Goal: Task Accomplishment & Management: Manage account settings

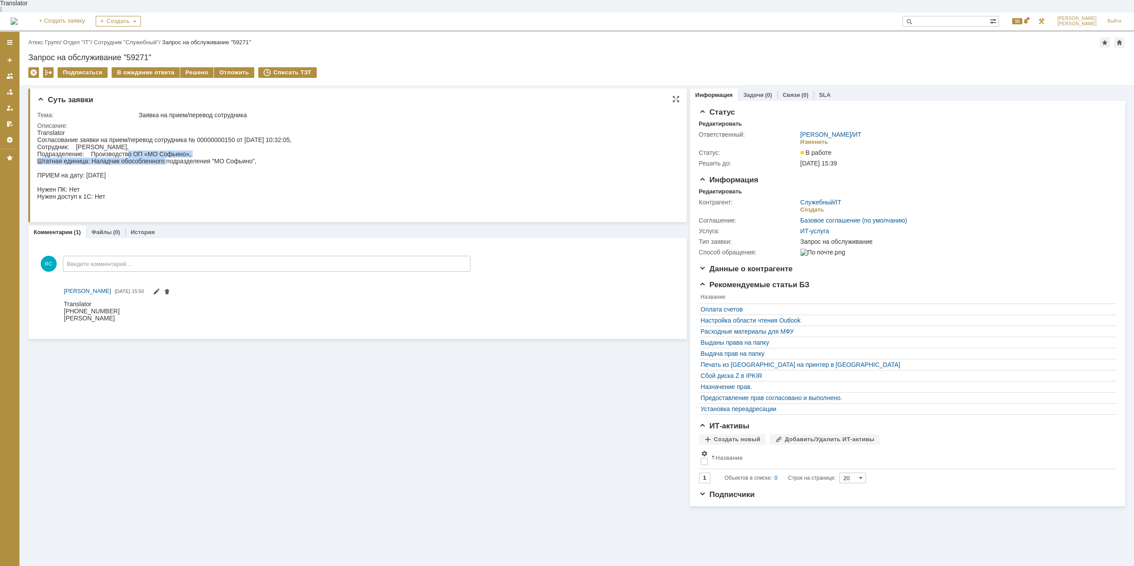
drag, startPoint x: 158, startPoint y: 151, endPoint x: 167, endPoint y: 152, distance: 8.9
click at [167, 152] on div "Согласование заявки на прием/перевод сотрудника № 00000000150 от [DATE] 10:32:0…" at bounding box center [164, 175] width 254 height 78
click at [101, 193] on div "Согласование заявки на прием/перевод сотрудника № 00000000150 от [DATE] 10:32:0…" at bounding box center [164, 175] width 254 height 78
drag, startPoint x: 101, startPoint y: 193, endPoint x: 214, endPoint y: 359, distance: 201.2
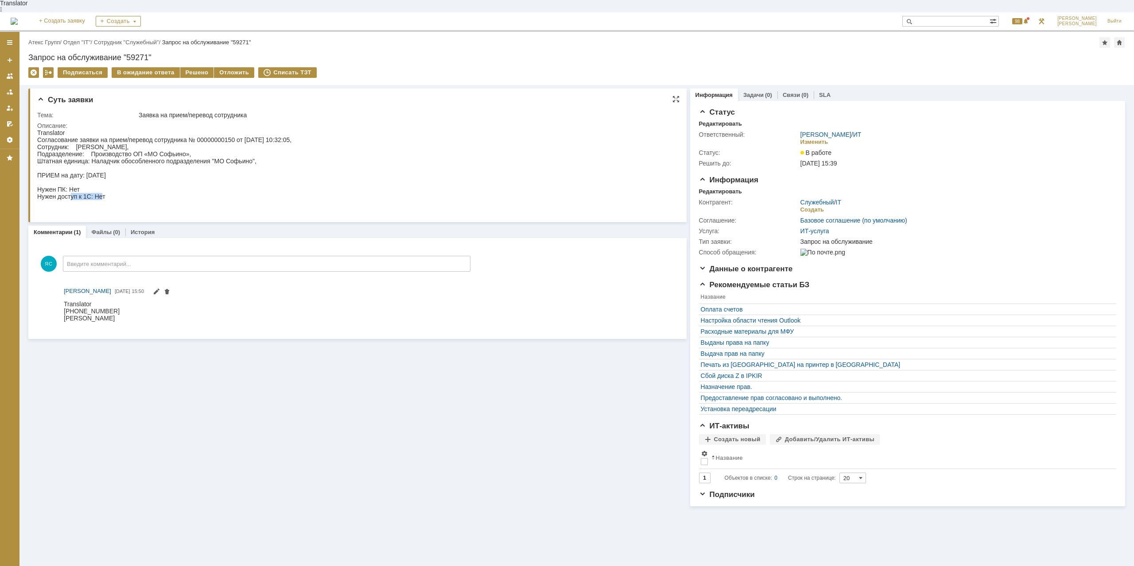
click at [101, 193] on div "Согласование заявки на прием/перевод сотрудника № 00000000150 от [DATE] 10:32:0…" at bounding box center [164, 175] width 254 height 78
drag, startPoint x: 132, startPoint y: 131, endPoint x: 196, endPoint y: 138, distance: 65.1
click at [196, 138] on div "Согласование заявки на прием/перевод сотрудника № 00000000150 от [DATE] 10:32:0…" at bounding box center [164, 175] width 254 height 78
drag, startPoint x: 196, startPoint y: 139, endPoint x: 182, endPoint y: 181, distance: 44.8
click at [196, 139] on div "Согласование заявки на прием/перевод сотрудника № 00000000150 от [DATE] 10:32:0…" at bounding box center [164, 175] width 254 height 78
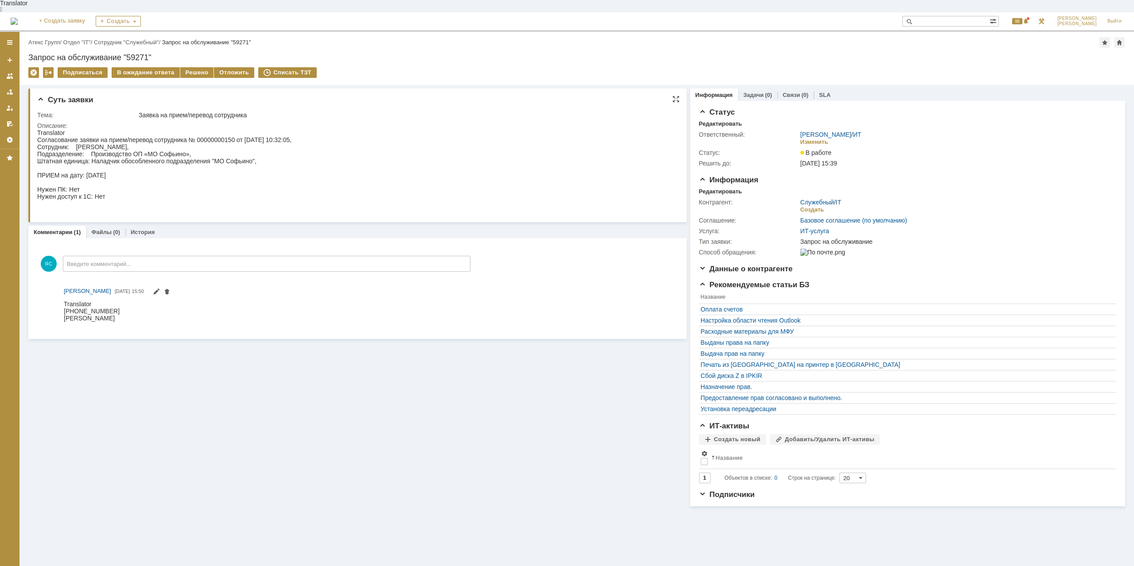
click at [170, 188] on div "Согласование заявки на прием/перевод сотрудника № 00000000150 от [DATE] 10:32:0…" at bounding box center [164, 175] width 254 height 78
drag, startPoint x: 132, startPoint y: 156, endPoint x: 164, endPoint y: 155, distance: 31.9
click at [164, 155] on div "Согласование заявки на прием/перевод сотрудника № 00000000150 от [DATE] 10:32:0…" at bounding box center [164, 175] width 254 height 78
click at [168, 154] on div "Согласование заявки на прием/перевод сотрудника № 00000000150 от [DATE] 10:32:0…" at bounding box center [164, 175] width 254 height 78
drag, startPoint x: 175, startPoint y: 154, endPoint x: 89, endPoint y: 154, distance: 85.9
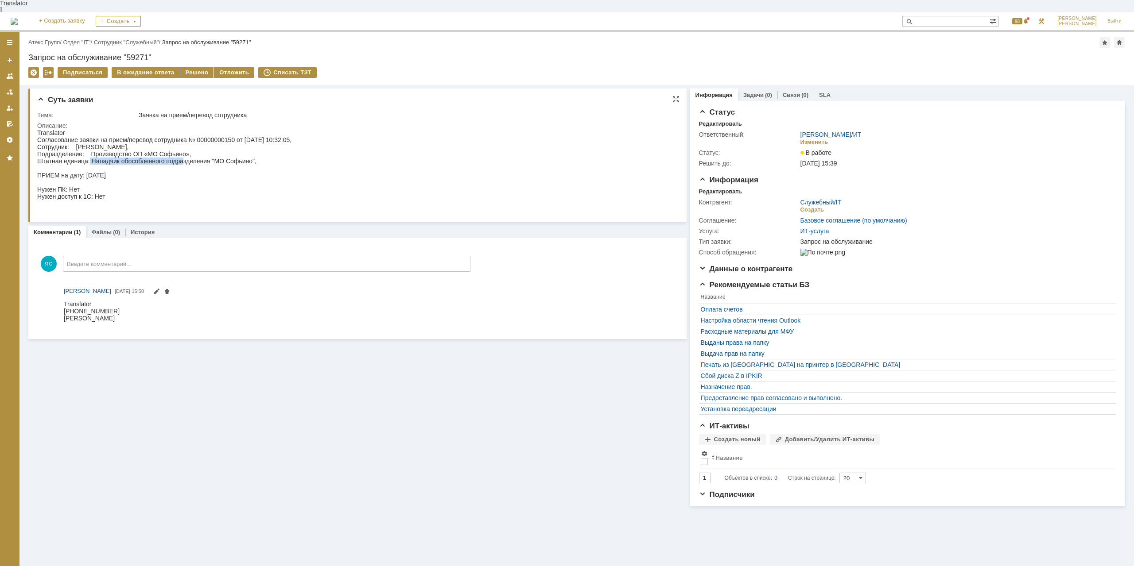
click at [89, 154] on div "Согласование заявки на прием/перевод сотрудника № 00000000150 от [DATE] 10:32:0…" at bounding box center [164, 175] width 254 height 78
click at [85, 155] on div "Согласование заявки на прием/перевод сотрудника № 00000000150 от [DATE] 10:32:0…" at bounding box center [164, 175] width 254 height 78
drag, startPoint x: 59, startPoint y: 183, endPoint x: 111, endPoint y: 189, distance: 52.6
click at [111, 189] on div "Согласование заявки на прием/перевод сотрудника № 00000000150 от [DATE] 10:32:0…" at bounding box center [164, 175] width 254 height 78
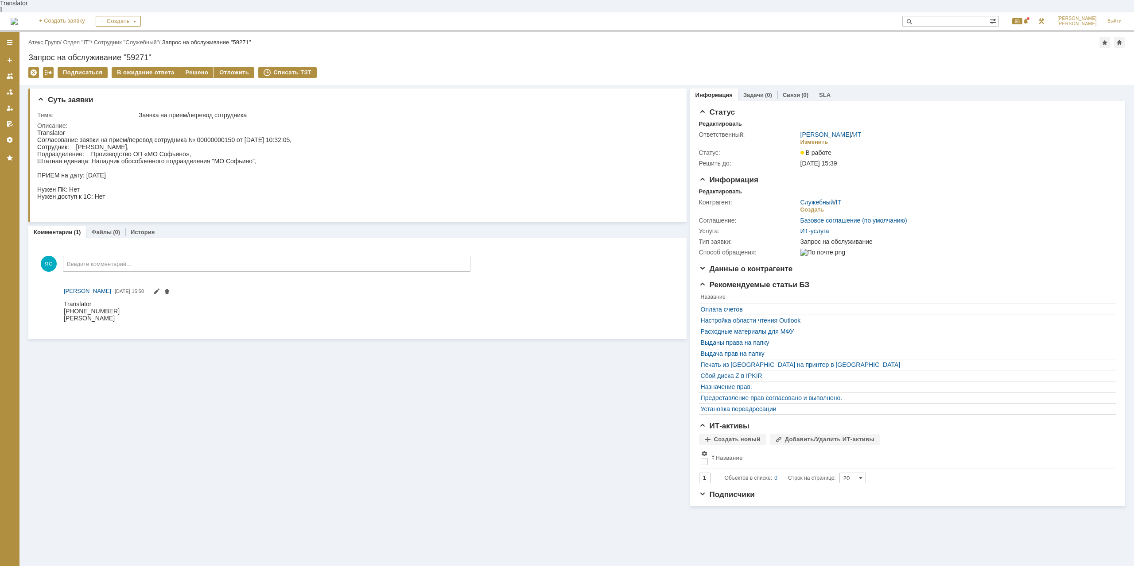
click at [50, 39] on link "Атекс Групп" at bounding box center [43, 42] width 31 height 7
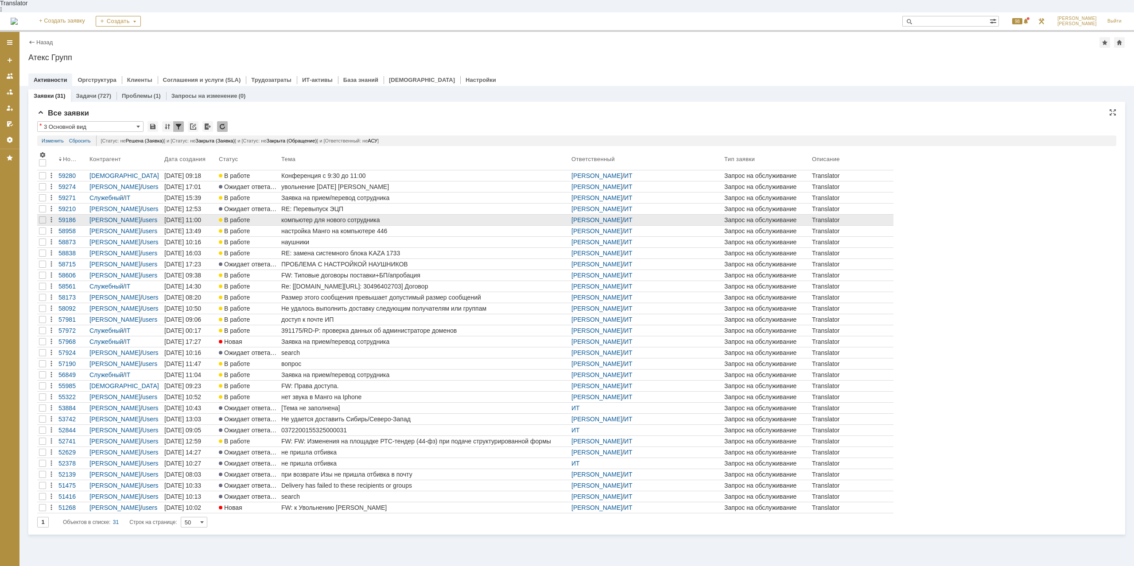
click at [334, 217] on div "компьютер для нового сотрудника" at bounding box center [424, 220] width 287 height 7
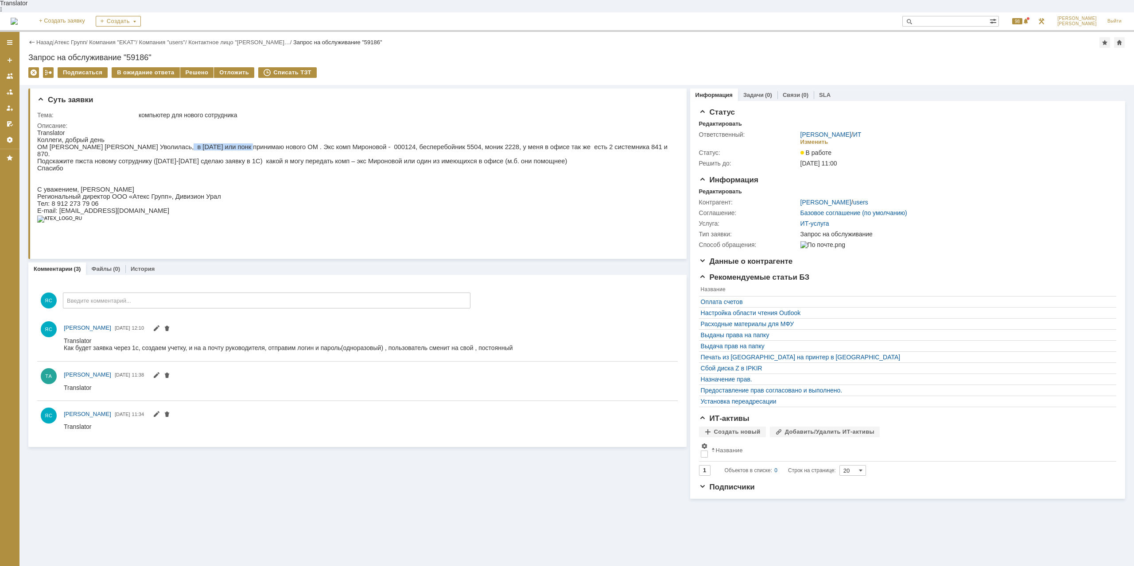
drag, startPoint x: 159, startPoint y: 140, endPoint x: 223, endPoint y: 144, distance: 63.9
click at [223, 144] on p "ОМ [PERSON_NAME] [PERSON_NAME] Уволилась, в [DATE] или понк принимаю нового ОМ …" at bounding box center [354, 151] width 635 height 14
click at [302, 158] on p "Подскажите пжста новому сотруднику ([DATE]-[DATE] сделаю заявку в 1С) какой я м…" at bounding box center [354, 161] width 635 height 7
click at [419, 165] on p "Спасибо" at bounding box center [354, 168] width 635 height 7
drag, startPoint x: 176, startPoint y: 337, endPoint x: 187, endPoint y: 338, distance: 11.1
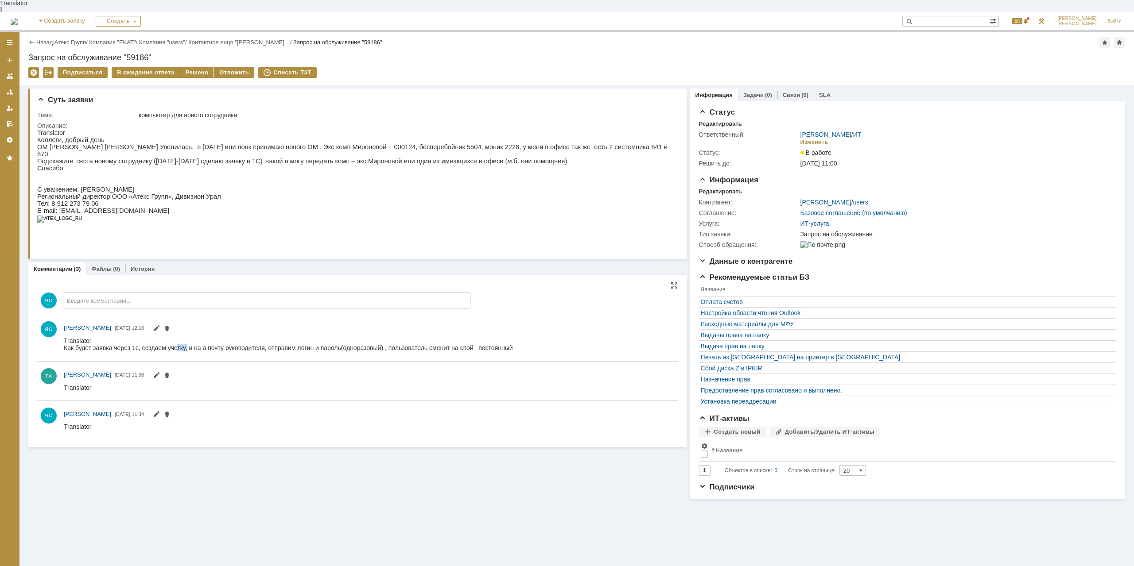
click at [187, 344] on div "Как будет заявка через 1с, создаем учетку, и на а почту руководителя, отправим …" at bounding box center [288, 354] width 449 height 21
drag, startPoint x: 211, startPoint y: 344, endPoint x: 268, endPoint y: 344, distance: 56.7
click at [268, 344] on div "Как будет заявка через 1с, создаем учетку, и на а почту руководителя, отправим …" at bounding box center [288, 354] width 449 height 21
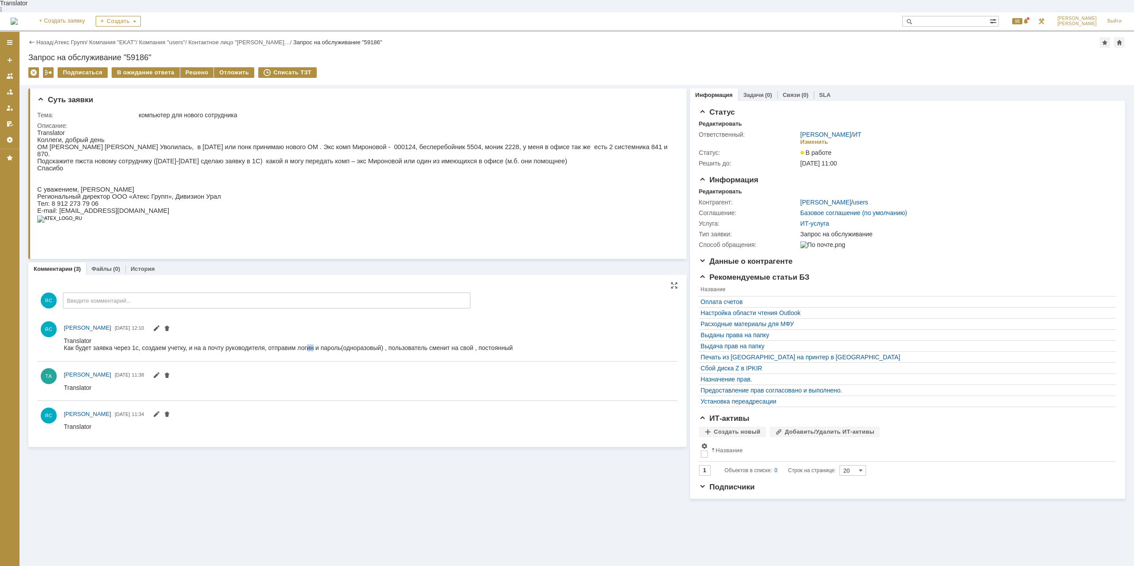
drag, startPoint x: 313, startPoint y: 338, endPoint x: 308, endPoint y: 338, distance: 5.3
click at [308, 344] on div "Как будет заявка через 1с, создаем учетку, и на а почту руководителя, отправим …" at bounding box center [288, 354] width 449 height 21
click at [307, 344] on div "Как будет заявка через 1с, создаем учетку, и на а почту руководителя, отправим …" at bounding box center [288, 354] width 449 height 21
click at [200, 67] on div "Решено" at bounding box center [197, 72] width 34 height 11
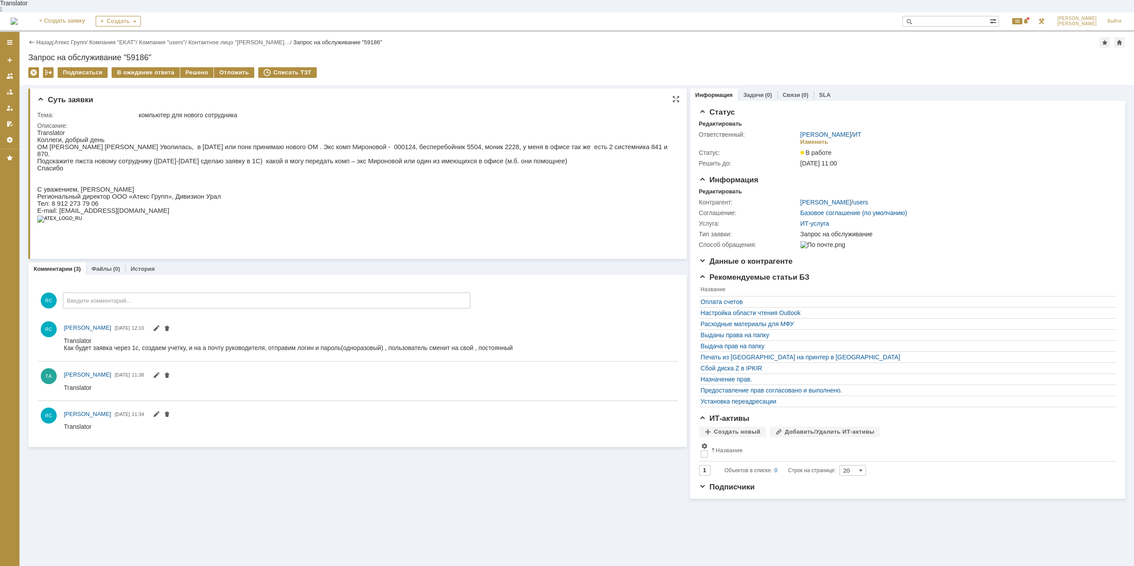
drag, startPoint x: 182, startPoint y: 151, endPoint x: 244, endPoint y: 155, distance: 63.0
click at [244, 155] on div "Коллеги, добрый день ОМ [PERSON_NAME] [PERSON_NAME] Уволилась, в [DATE] или пон…" at bounding box center [354, 182] width 635 height 93
click at [244, 165] on p "Спасибо" at bounding box center [354, 168] width 635 height 7
drag, startPoint x: 408, startPoint y: 155, endPoint x: 352, endPoint y: 151, distance: 56.4
click at [352, 151] on div "Коллеги, добрый день ОМ [PERSON_NAME] [PERSON_NAME] Уволилась, в [DATE] или пон…" at bounding box center [354, 182] width 635 height 93
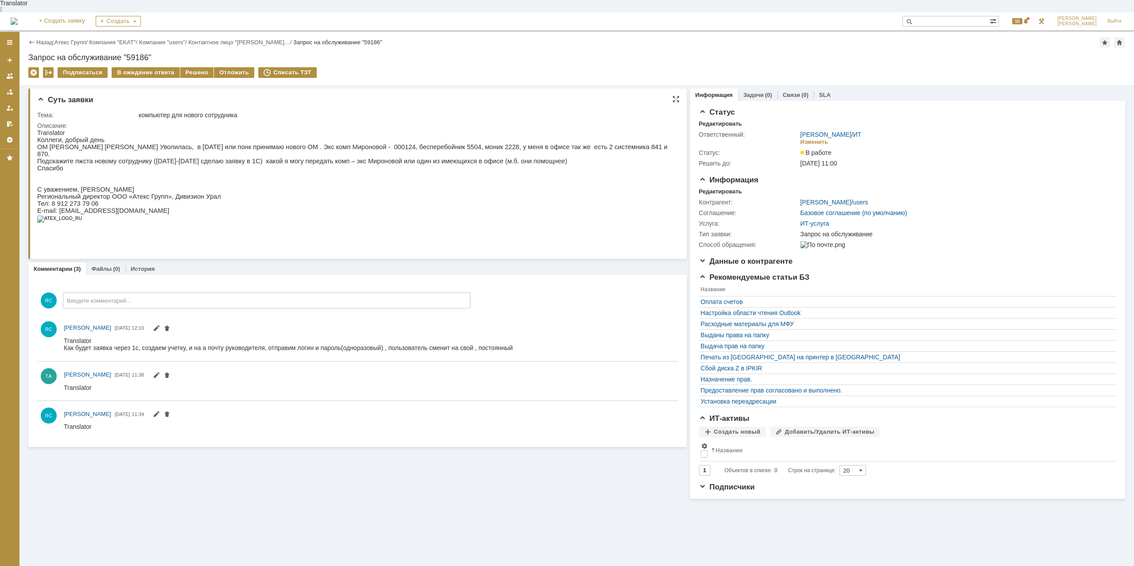
click at [352, 158] on p "Подскажите пжста новому сотруднику ([DATE]-[DATE] сделаю заявку в 1С) какой я м…" at bounding box center [354, 161] width 635 height 7
click at [337, 158] on p "Подскажите пжста новому сотруднику ([DATE]-[DATE] сделаю заявку в 1С) какой я м…" at bounding box center [354, 161] width 635 height 7
click at [66, 39] on link "Атекс Групп" at bounding box center [69, 42] width 31 height 7
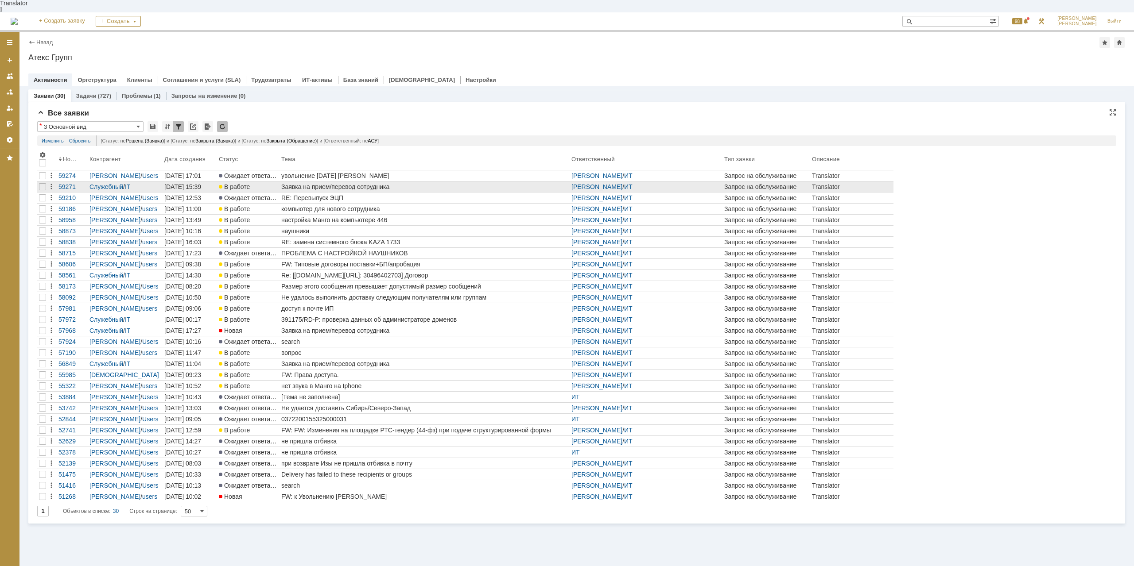
click at [354, 183] on div "Заявка на прием/перевод сотрудника" at bounding box center [424, 186] width 287 height 7
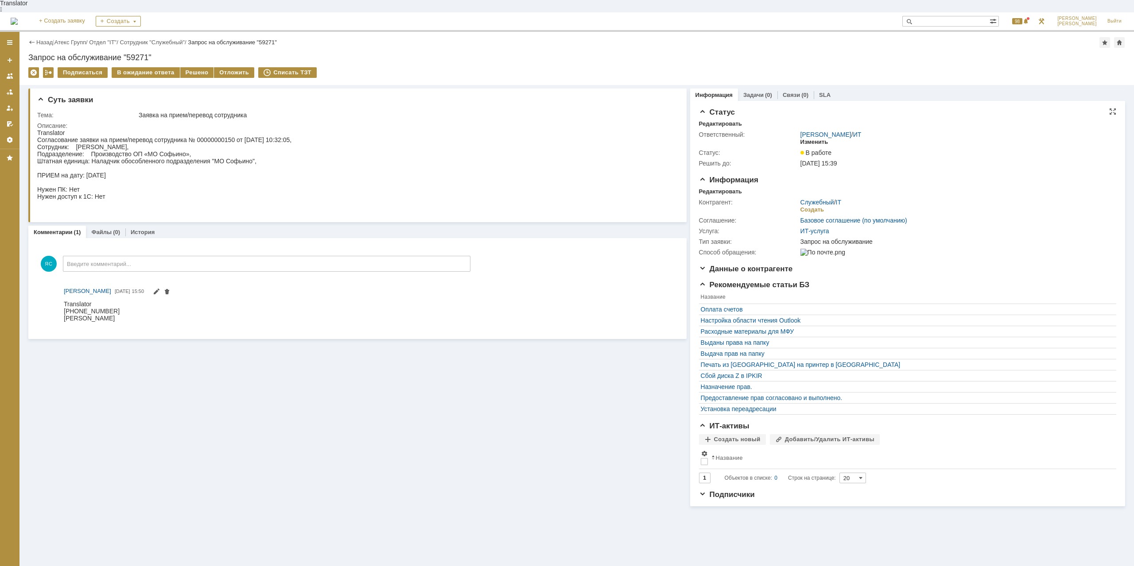
click at [823, 139] on div "Изменить" at bounding box center [814, 142] width 28 height 7
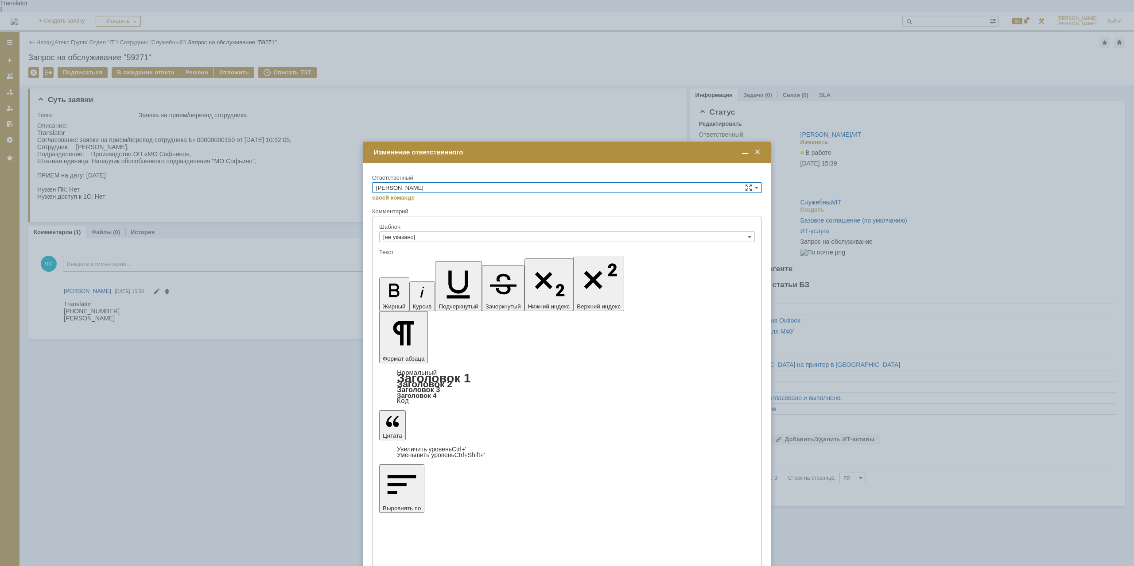
click at [426, 191] on input "[PERSON_NAME]" at bounding box center [567, 187] width 390 height 11
drag, startPoint x: 385, startPoint y: 262, endPoint x: 17, endPoint y: 46, distance: 426.2
click at [385, 262] on span "АСУ" at bounding box center [567, 261] width 382 height 7
type input "АСУ"
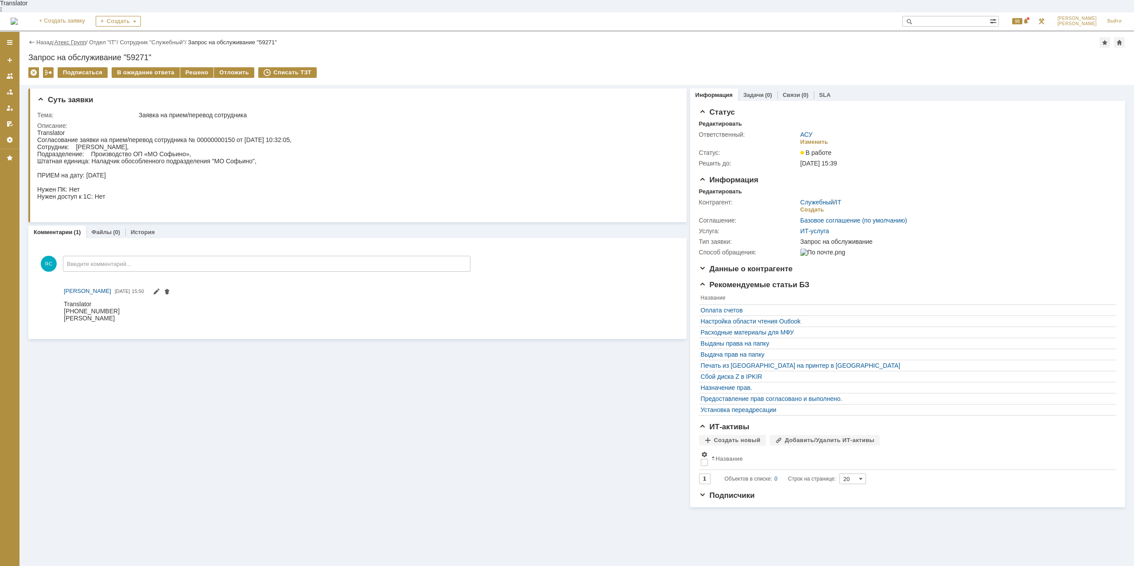
click at [76, 39] on link "Атекс Групп" at bounding box center [69, 42] width 31 height 7
